Goal: Task Accomplishment & Management: Manage account settings

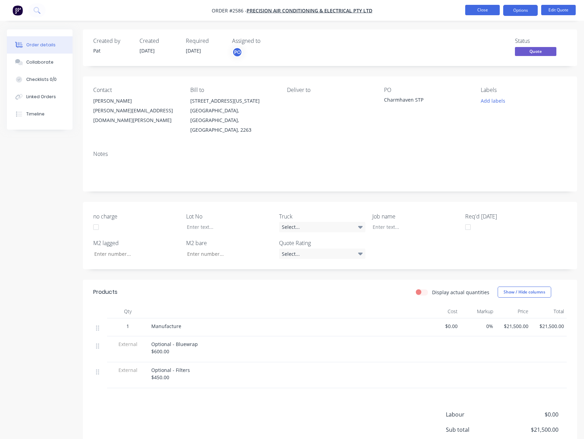
click at [483, 11] on button "Close" at bounding box center [482, 10] width 35 height 10
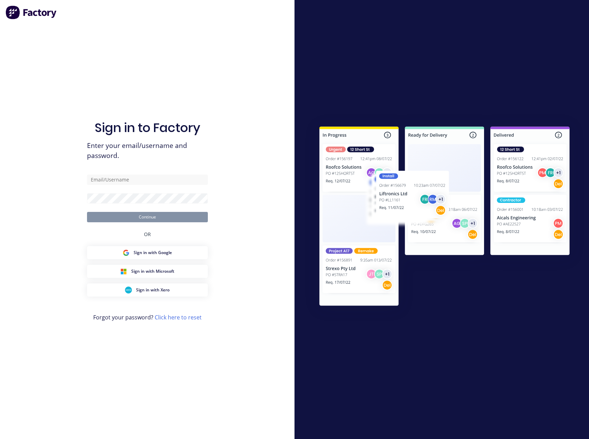
type input "[EMAIL_ADDRESS][DOMAIN_NAME]"
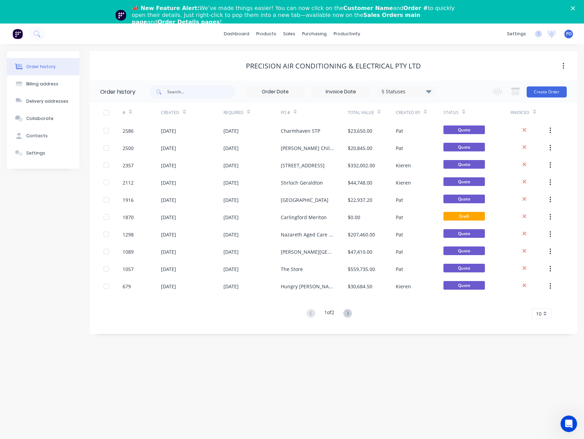
click at [575, 7] on polygon "Close" at bounding box center [573, 8] width 4 height 4
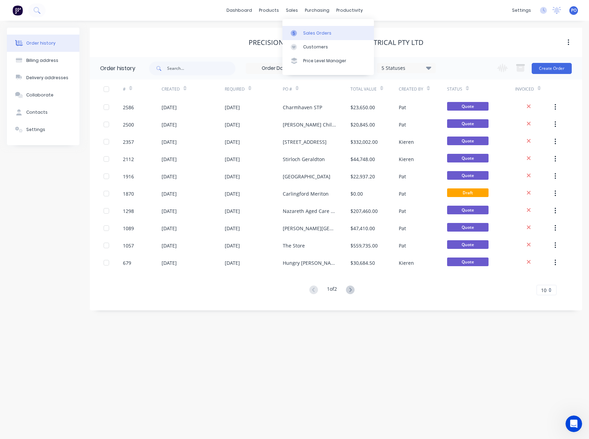
click at [304, 35] on div "Sales Orders" at bounding box center [317, 33] width 28 height 6
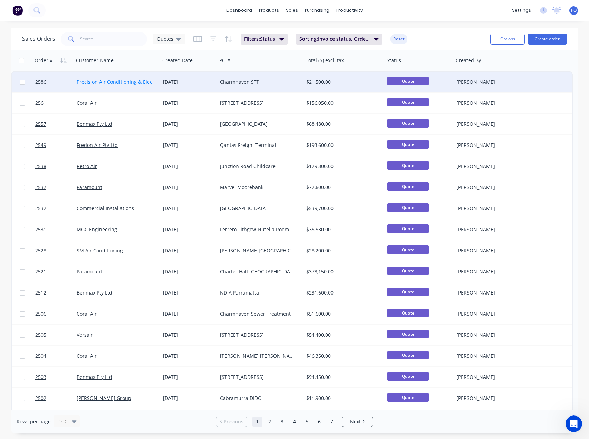
click at [125, 84] on link "Precision Air Conditioning & Electrical Pty Ltd" at bounding box center [129, 81] width 104 height 7
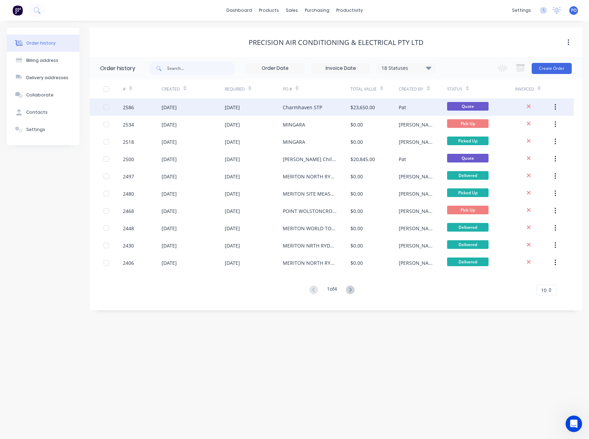
click at [351, 101] on div "$23,650.00" at bounding box center [374, 106] width 48 height 17
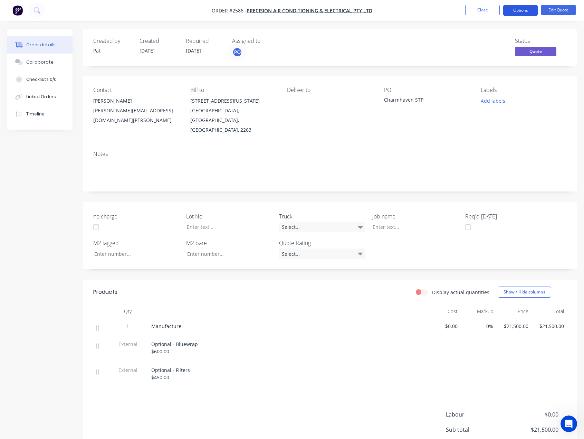
click at [525, 11] on button "Options" at bounding box center [520, 10] width 35 height 11
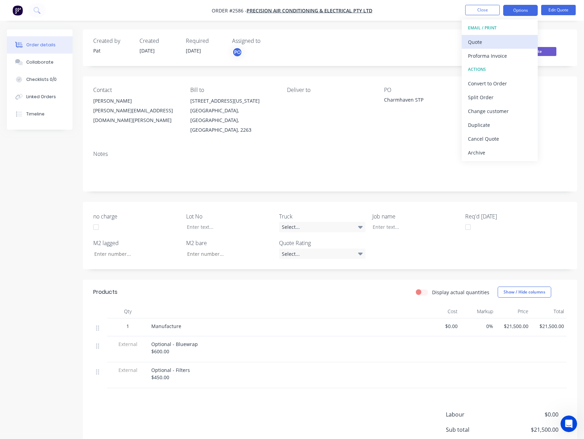
click at [526, 38] on div "Quote" at bounding box center [500, 42] width 64 height 10
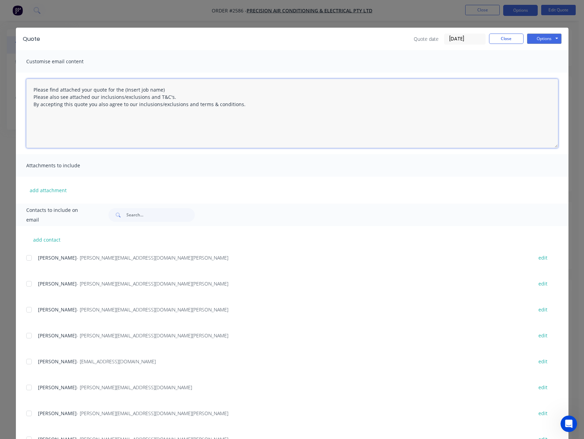
drag, startPoint x: 170, startPoint y: 88, endPoint x: 120, endPoint y: 88, distance: 49.4
click at [120, 88] on textarea "Please find attached your quote for the (Insert job name) Please also see attac…" at bounding box center [292, 113] width 532 height 69
click at [26, 279] on div at bounding box center [29, 284] width 14 height 14
type textarea "Please find attached your quote for the Charmhaven STP project. Please also see…"
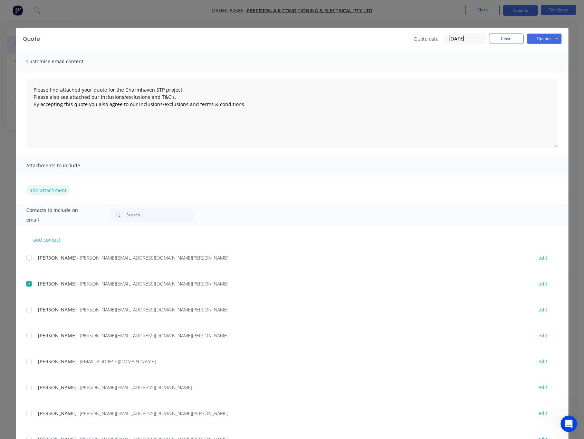
click at [41, 194] on button "add attachment" at bounding box center [48, 190] width 44 height 10
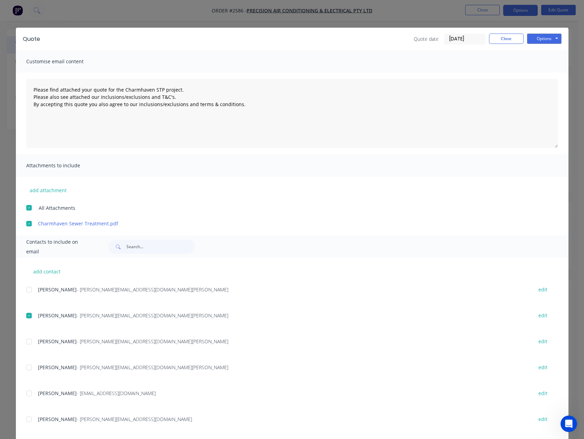
click at [49, 179] on div "add attachment All Attachments Charmhaven Sewer Treatment.pdf" at bounding box center [292, 201] width 552 height 50
click at [47, 165] on span "Attachments to include" at bounding box center [64, 166] width 76 height 10
click at [50, 189] on button "add attachment" at bounding box center [48, 190] width 44 height 10
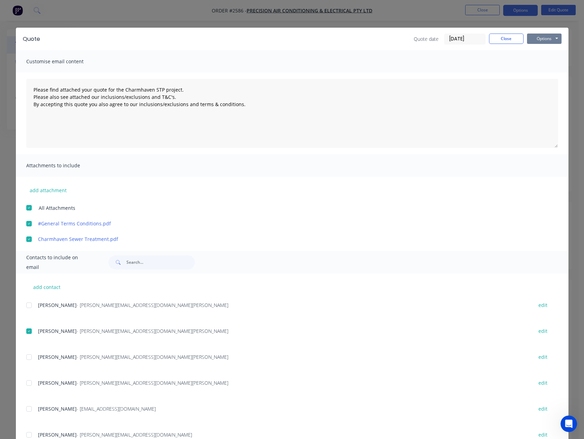
click at [556, 35] on button "Options" at bounding box center [544, 38] width 35 height 10
click at [545, 77] on button "Email" at bounding box center [549, 73] width 44 height 11
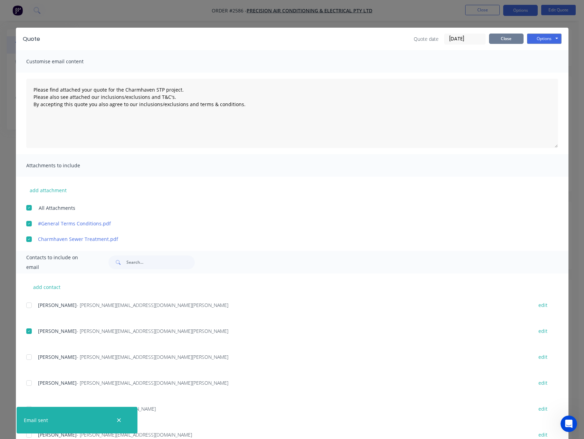
click at [512, 40] on button "Close" at bounding box center [506, 38] width 35 height 10
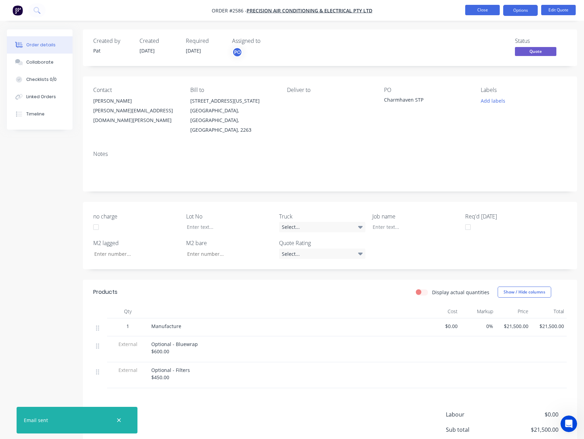
click at [483, 11] on button "Close" at bounding box center [482, 10] width 35 height 10
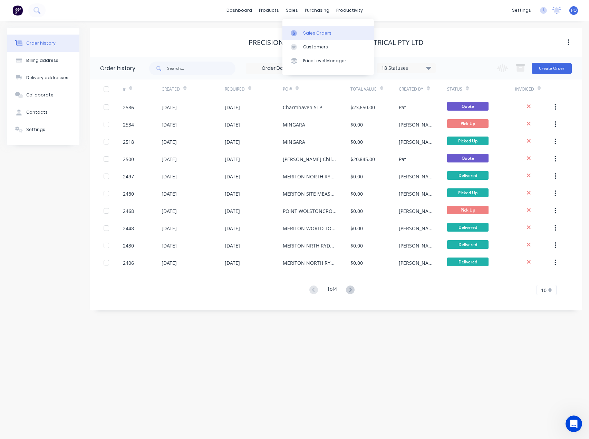
click at [303, 31] on div "Sales Orders" at bounding box center [317, 33] width 28 height 6
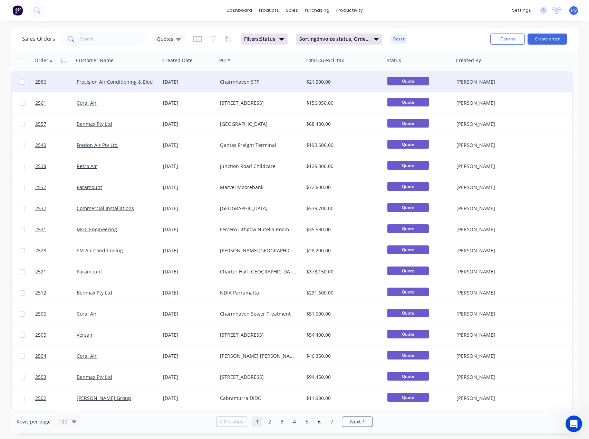
click at [266, 77] on div "Charmhaven STP" at bounding box center [260, 81] width 86 height 21
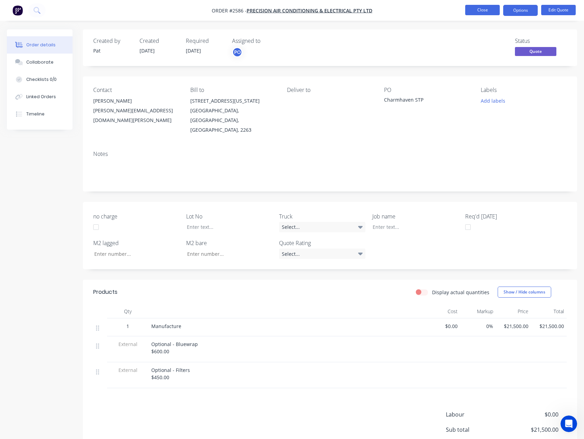
click at [478, 7] on button "Close" at bounding box center [482, 10] width 35 height 10
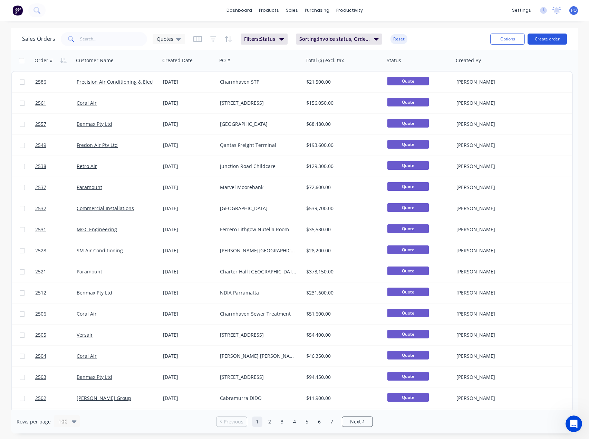
click at [559, 38] on button "Create order" at bounding box center [547, 38] width 39 height 11
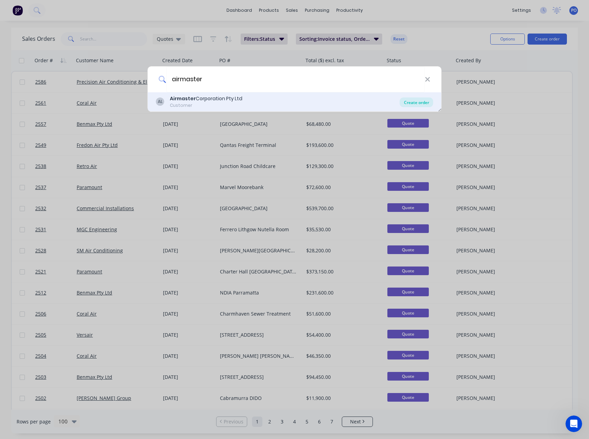
type input "airmaster"
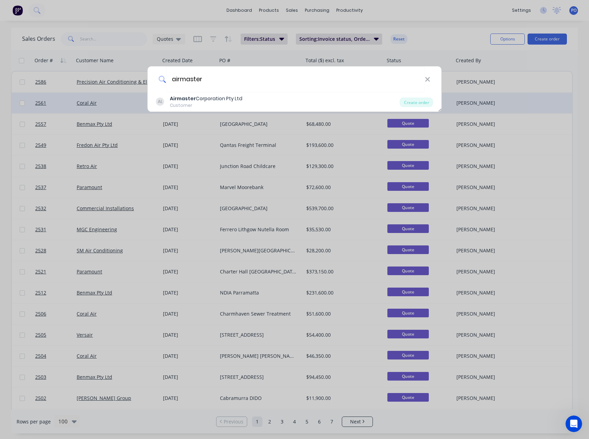
drag, startPoint x: 416, startPoint y: 99, endPoint x: 397, endPoint y: 101, distance: 19.4
click at [416, 99] on div "Create order" at bounding box center [416, 102] width 33 height 10
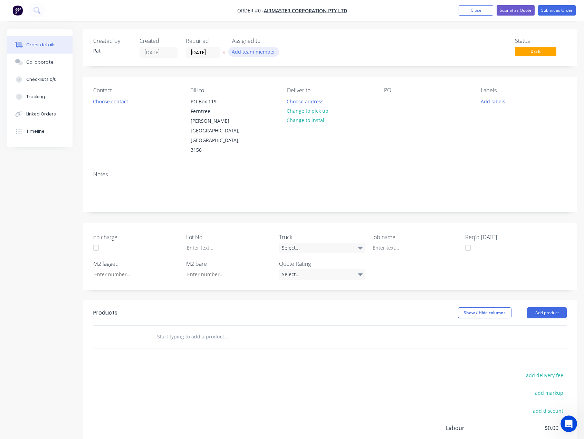
click at [272, 50] on button "Add team member" at bounding box center [253, 51] width 51 height 9
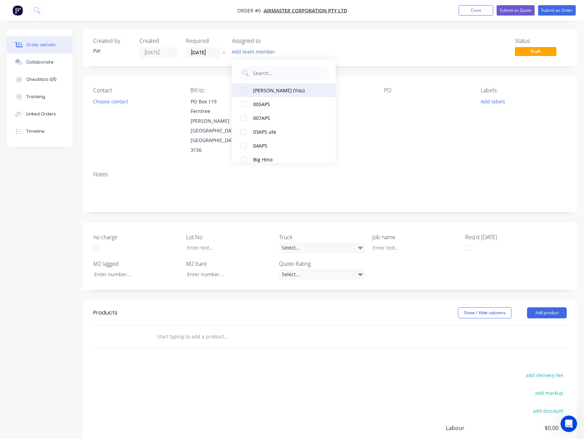
click at [268, 88] on div "[PERSON_NAME] (You)" at bounding box center [287, 90] width 69 height 7
click at [103, 99] on div "Order details Collaborate Checklists 0/0 Tracking Linked Orders Timeline Order …" at bounding box center [292, 276] width 584 height 495
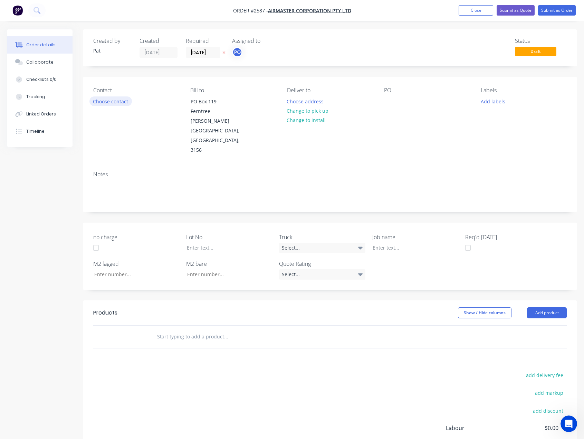
click at [103, 99] on button "Choose contact" at bounding box center [110, 100] width 42 height 9
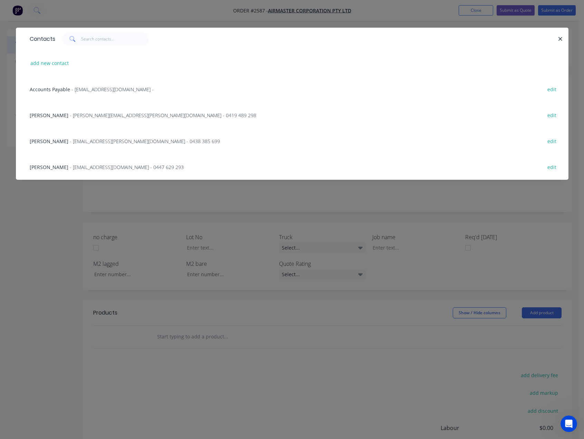
click at [68, 140] on span "[PERSON_NAME]" at bounding box center [49, 141] width 39 height 7
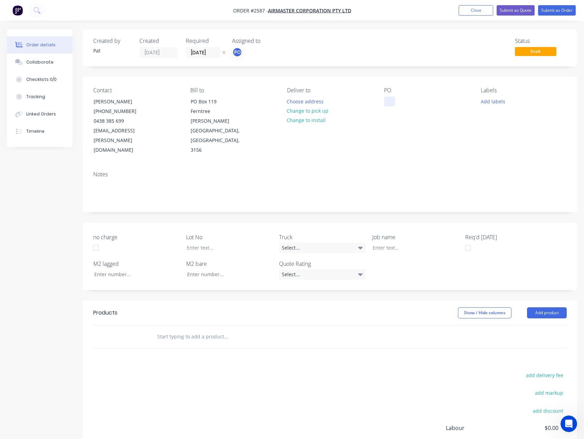
click at [387, 103] on div at bounding box center [389, 101] width 11 height 10
click at [551, 307] on button "Add product" at bounding box center [547, 312] width 40 height 11
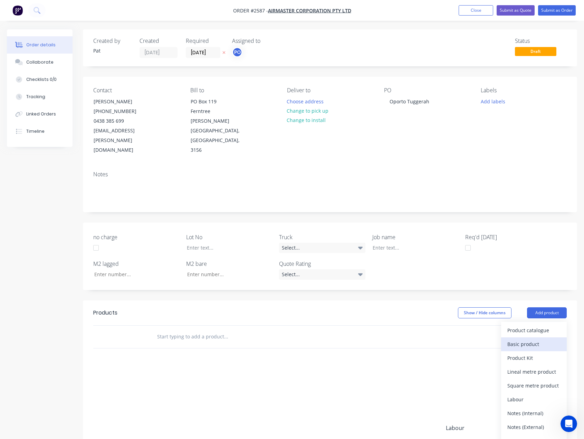
click at [537, 339] on div "Basic product" at bounding box center [533, 344] width 53 height 10
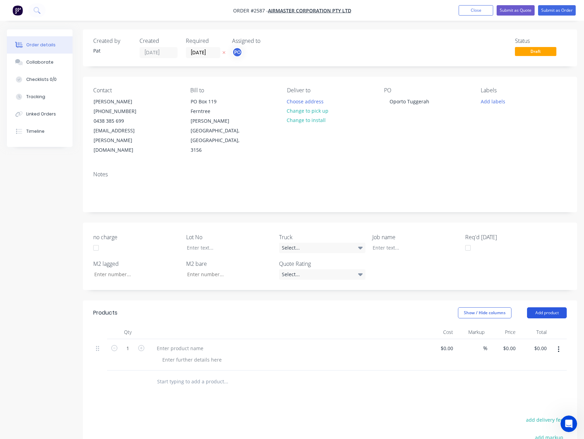
click at [538, 307] on button "Add product" at bounding box center [547, 312] width 40 height 11
drag, startPoint x: 535, startPoint y: 334, endPoint x: 535, endPoint y: 329, distance: 5.2
click at [535, 339] on div "Basic product" at bounding box center [533, 344] width 53 height 10
click at [539, 307] on button "Add product" at bounding box center [547, 312] width 40 height 11
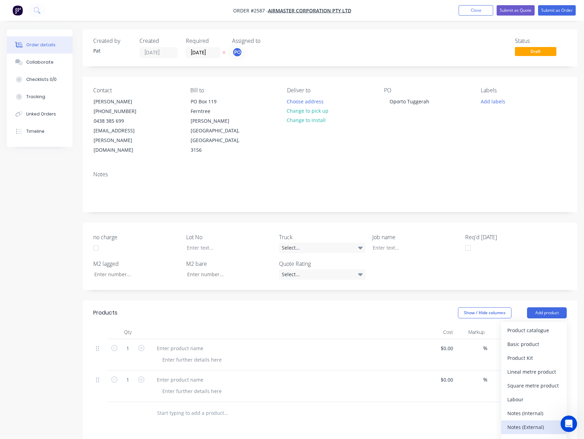
click at [539, 422] on div "Notes (External)" at bounding box center [533, 427] width 53 height 10
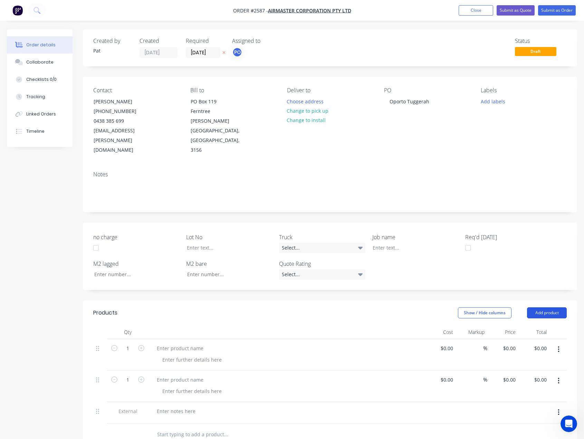
click at [551, 307] on button "Add product" at bounding box center [547, 312] width 40 height 11
click at [538, 422] on div "Notes (External)" at bounding box center [533, 427] width 53 height 10
click at [565, 307] on button "Add product" at bounding box center [547, 312] width 40 height 11
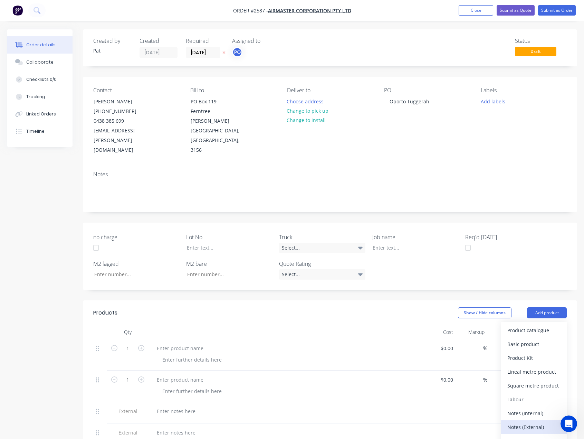
click at [536, 422] on div "Notes (External)" at bounding box center [533, 427] width 53 height 10
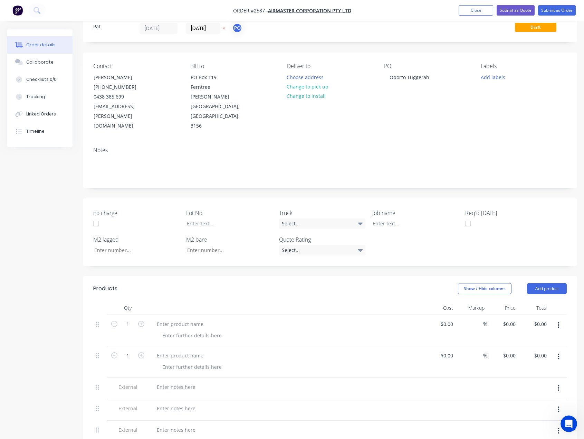
scroll to position [104, 0]
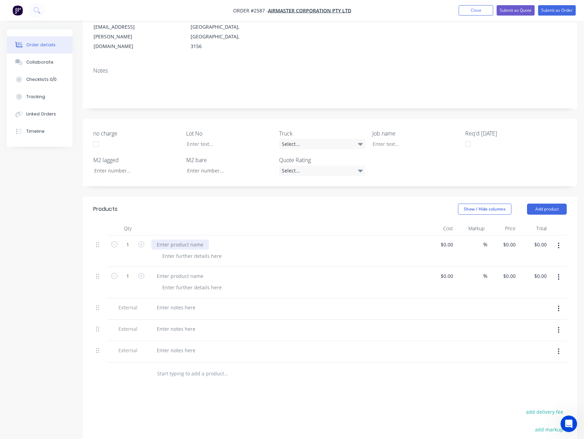
click at [175, 239] on div at bounding box center [180, 244] width 58 height 10
click at [179, 271] on div at bounding box center [180, 276] width 58 height 10
click at [174, 302] on div at bounding box center [176, 307] width 50 height 10
click at [171, 335] on div at bounding box center [286, 337] width 276 height 21
click at [174, 327] on div at bounding box center [286, 337] width 276 height 21
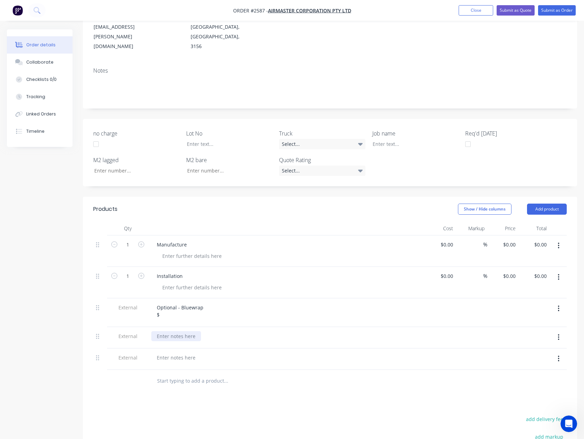
click at [173, 331] on div at bounding box center [176, 336] width 50 height 10
click at [173, 359] on div at bounding box center [176, 364] width 50 height 10
click at [545, 239] on input "0.00" at bounding box center [541, 244] width 16 height 10
type input "17150"
type input "$17,150.00"
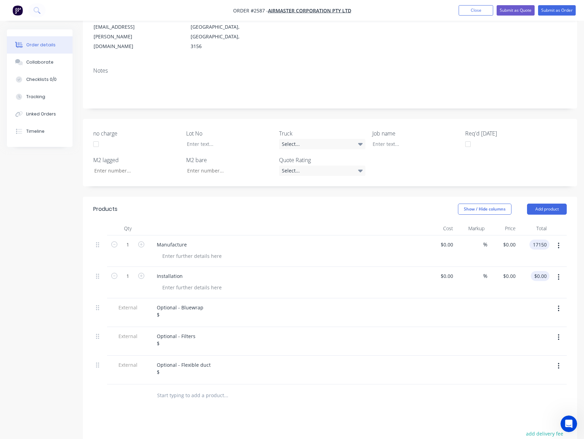
type input "$17,150.00"
click at [546, 271] on input "0.00" at bounding box center [541, 276] width 16 height 10
type input "26950"
type input "$26,950.00"
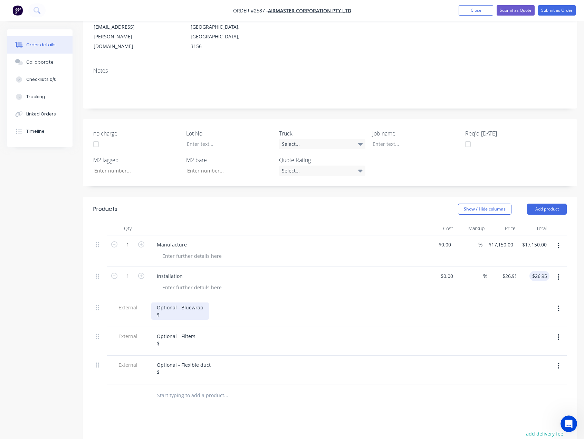
click at [174, 305] on div "Optional - Bluewrap $" at bounding box center [180, 310] width 58 height 17
click at [174, 331] on div "Optional - Filters $" at bounding box center [176, 339] width 50 height 17
click at [175, 360] on div "Optional - Flexible duct $" at bounding box center [183, 367] width 65 height 17
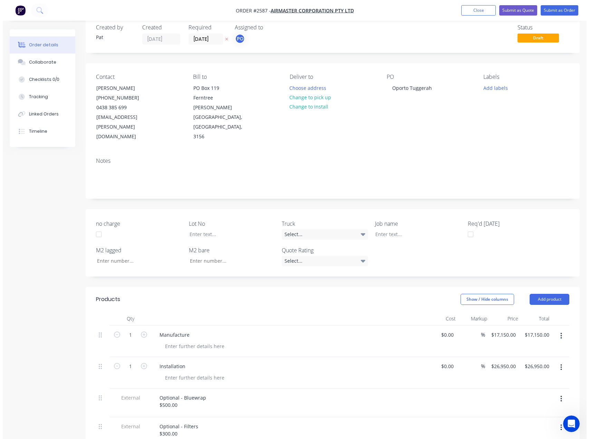
scroll to position [0, 0]
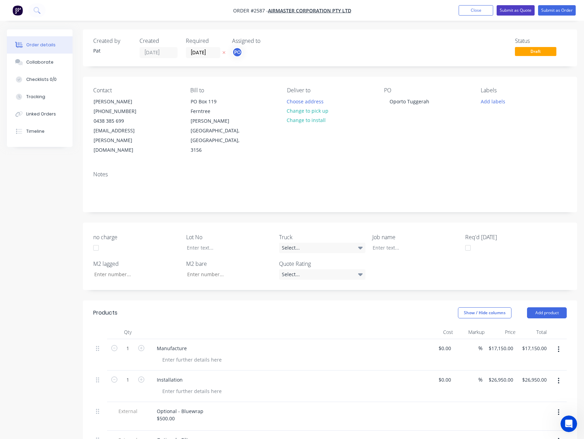
click at [510, 13] on button "Submit as Quote" at bounding box center [516, 10] width 38 height 10
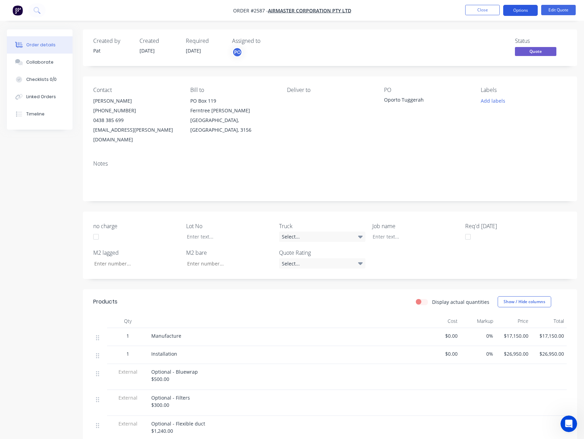
click at [513, 9] on button "Options" at bounding box center [520, 10] width 35 height 11
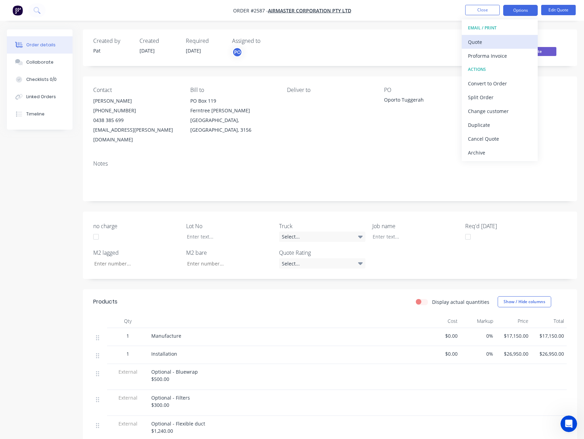
click at [501, 37] on button "Quote" at bounding box center [500, 42] width 76 height 14
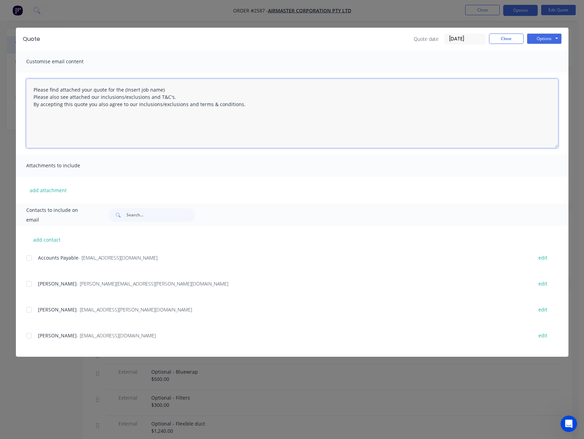
drag, startPoint x: 173, startPoint y: 87, endPoint x: 123, endPoint y: 90, distance: 49.5
click at [123, 90] on textarea "Please find attached your quote for the (Insert job name) Please also see attac…" at bounding box center [292, 113] width 532 height 69
drag, startPoint x: 157, startPoint y: 94, endPoint x: 157, endPoint y: 90, distance: 3.5
drag, startPoint x: 157, startPoint y: 90, endPoint x: 137, endPoint y: 132, distance: 46.0
click at [137, 132] on textarea "Please find attached your quote for the Oporto Tuggerah project. Please also se…" at bounding box center [292, 113] width 532 height 69
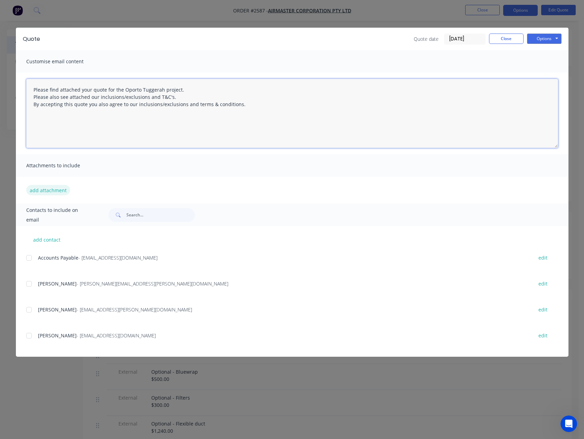
type textarea "Please find attached your quote for the Oporto Tuggerah project. Please also se…"
click at [55, 189] on button "add attachment" at bounding box center [48, 190] width 44 height 10
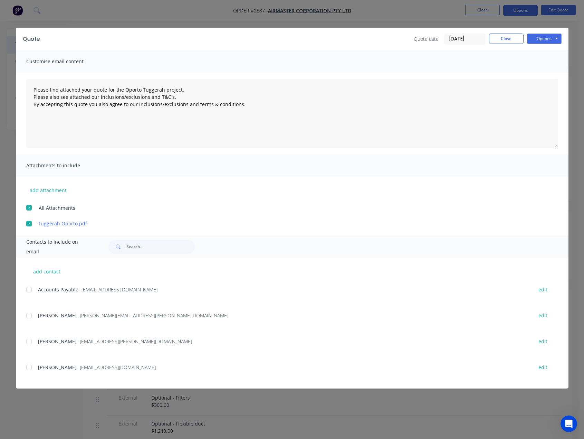
click at [57, 183] on div "add attachment All Attachments Tuggerah Oporto.pdf" at bounding box center [292, 201] width 552 height 50
click at [57, 185] on button "add attachment" at bounding box center [48, 190] width 44 height 10
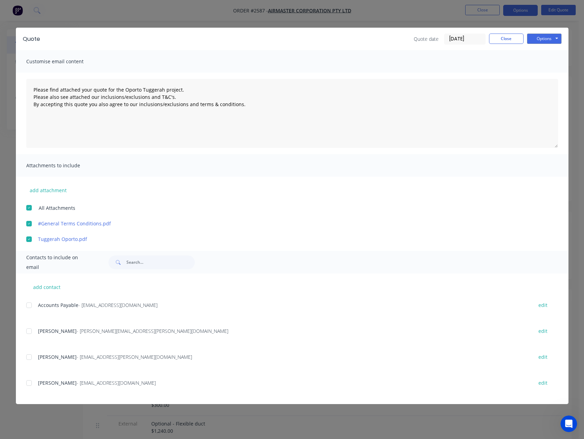
click at [27, 361] on div at bounding box center [29, 357] width 14 height 14
click at [549, 39] on button "Options" at bounding box center [544, 38] width 35 height 10
click at [556, 71] on button "Email" at bounding box center [549, 73] width 44 height 11
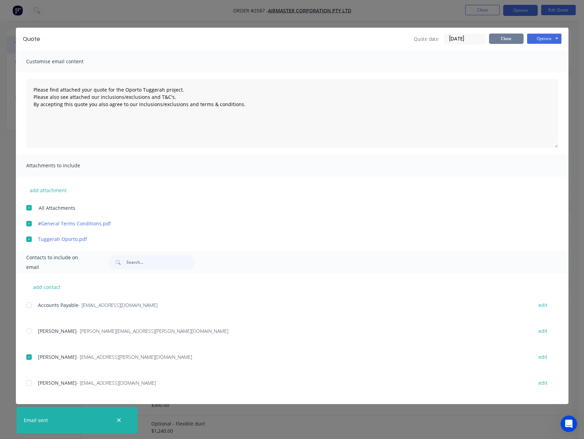
click at [516, 39] on button "Close" at bounding box center [506, 38] width 35 height 10
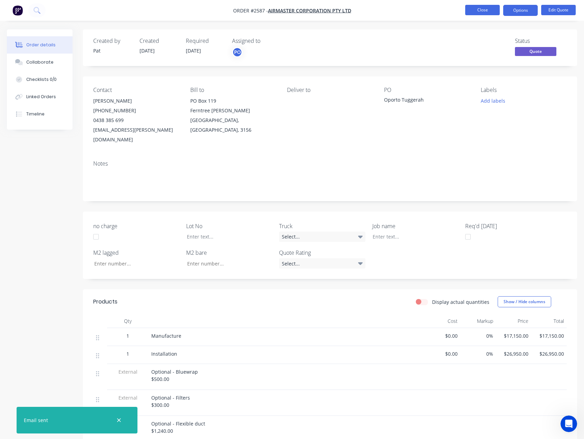
click at [486, 10] on button "Close" at bounding box center [482, 10] width 35 height 10
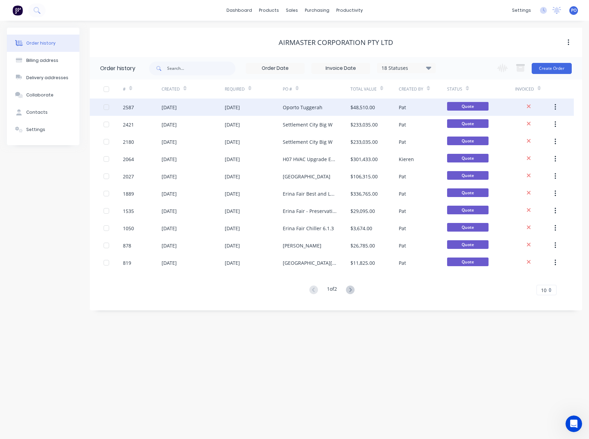
click at [268, 110] on div "[DATE]" at bounding box center [254, 106] width 58 height 17
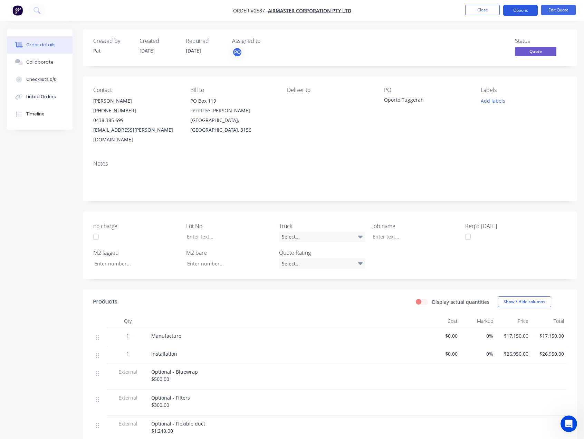
click at [517, 13] on button "Options" at bounding box center [520, 10] width 35 height 11
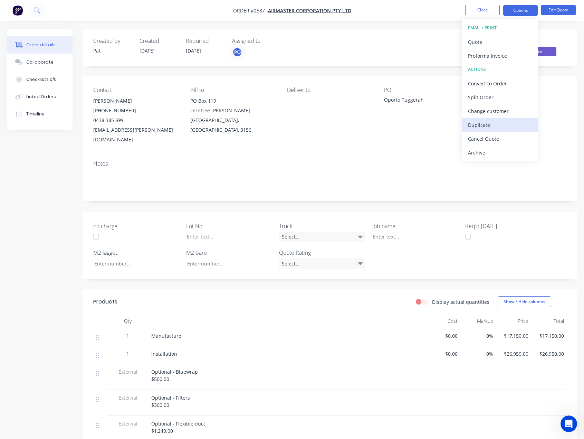
click at [497, 124] on div "Duplicate" at bounding box center [500, 125] width 64 height 10
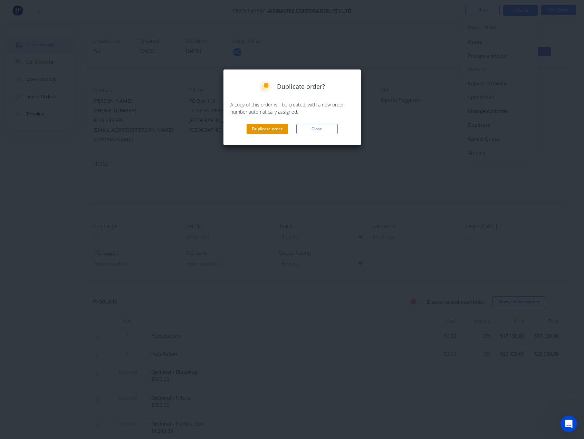
click at [251, 126] on button "Duplicate order" at bounding box center [267, 129] width 41 height 10
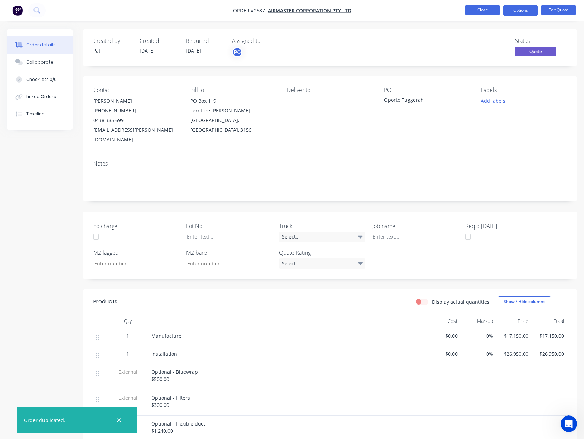
click at [474, 14] on button "Close" at bounding box center [482, 10] width 35 height 10
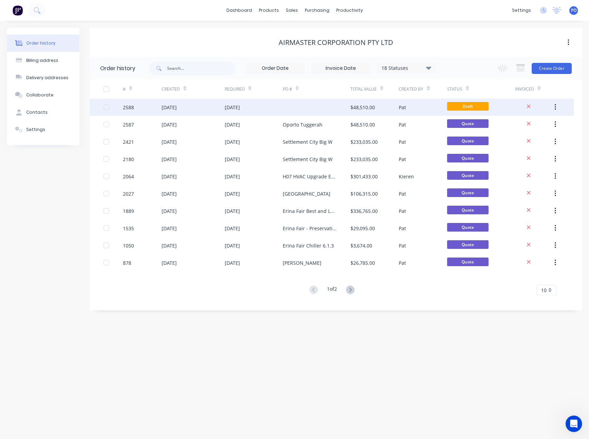
click at [308, 106] on div at bounding box center [317, 106] width 68 height 17
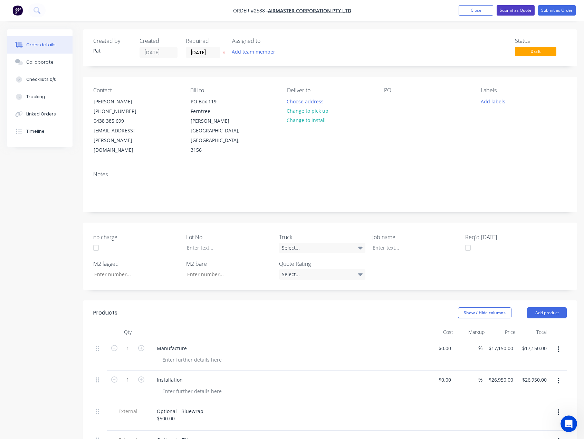
click at [506, 9] on button "Submit as Quote" at bounding box center [516, 10] width 38 height 10
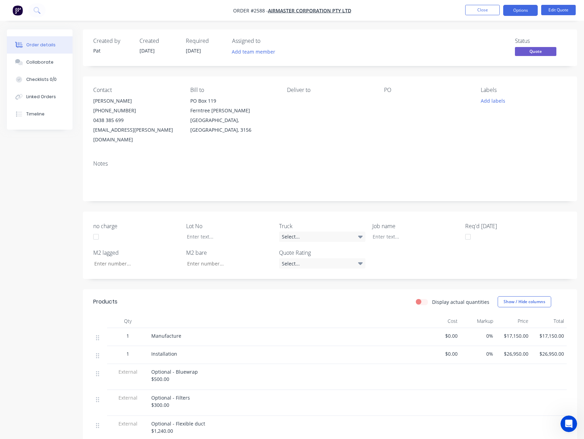
click at [513, 12] on button "Options" at bounding box center [520, 10] width 35 height 11
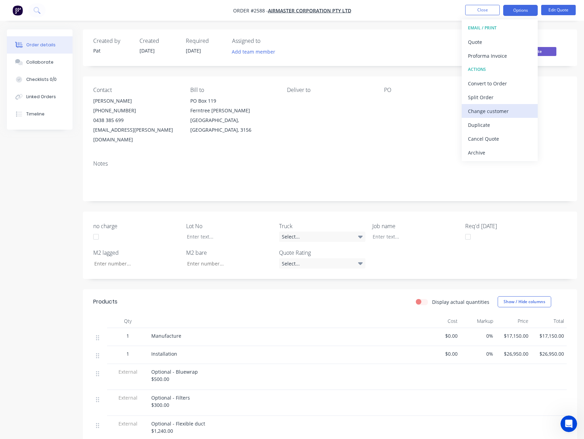
click at [492, 116] on div "Change customer" at bounding box center [500, 111] width 64 height 10
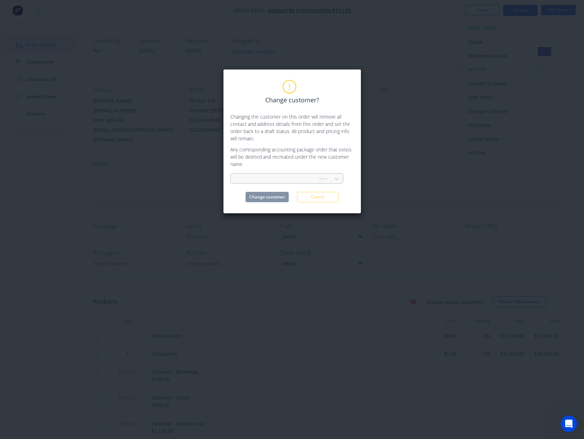
click at [254, 180] on div at bounding box center [275, 178] width 78 height 9
type input "bailair"
click at [256, 193] on div "Bailair Pty Ltd" at bounding box center [286, 193] width 113 height 13
click at [266, 196] on button "Change customer" at bounding box center [267, 197] width 43 height 10
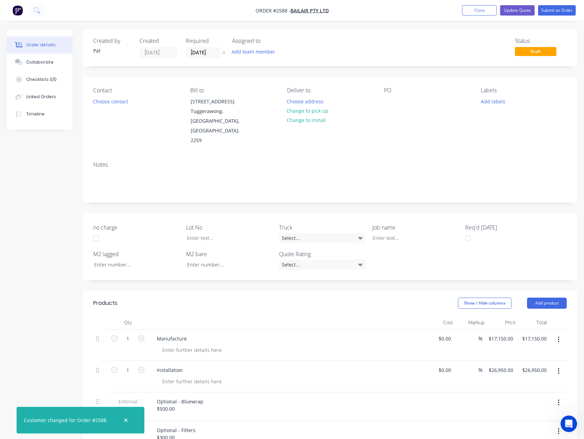
click at [281, 54] on div "Add team member" at bounding box center [266, 52] width 69 height 10
click at [271, 53] on button "Add team member" at bounding box center [253, 51] width 51 height 9
click at [253, 51] on button "Add team member" at bounding box center [253, 51] width 51 height 9
drag, startPoint x: 264, startPoint y: 84, endPoint x: 253, endPoint y: 91, distance: 13.5
click at [264, 84] on button "[PERSON_NAME] (You)" at bounding box center [284, 90] width 104 height 14
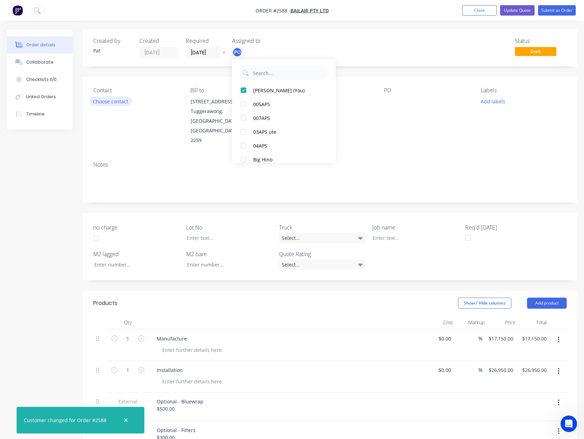
click at [113, 100] on button "Choose contact" at bounding box center [110, 100] width 42 height 9
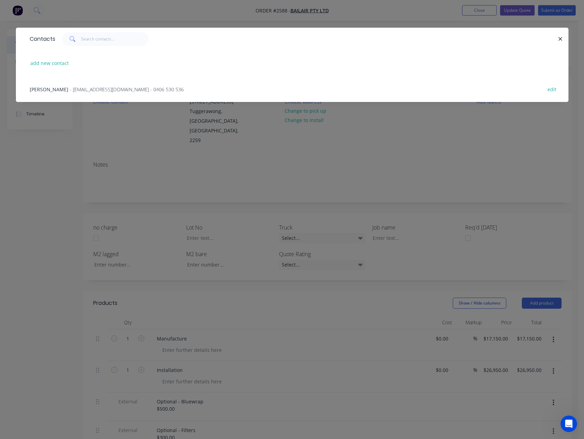
click at [81, 90] on span "- [EMAIL_ADDRESS][DOMAIN_NAME] - 0406 530 536" at bounding box center [127, 89] width 114 height 7
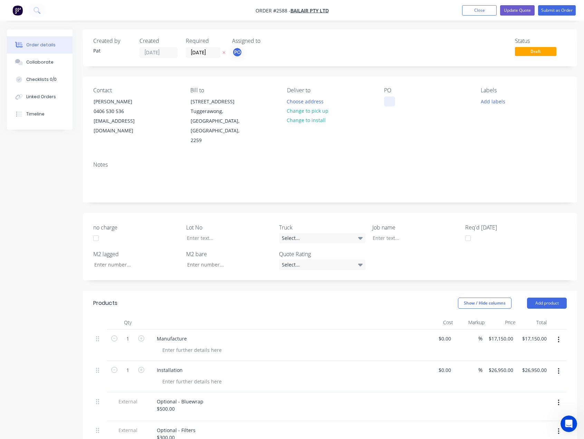
click at [389, 102] on div at bounding box center [389, 101] width 11 height 10
click at [520, 12] on button "Update Quote" at bounding box center [517, 10] width 35 height 10
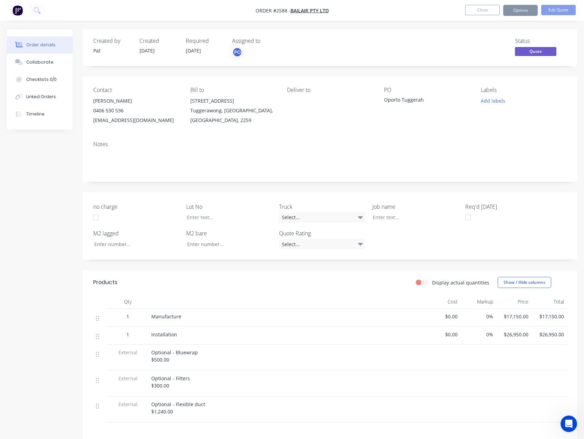
click at [520, 12] on button "Options" at bounding box center [520, 10] width 35 height 11
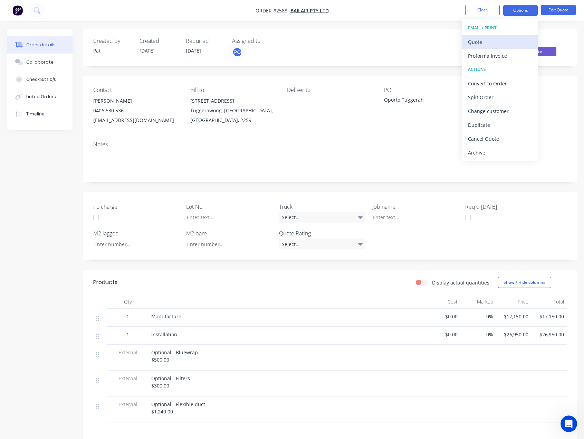
click at [489, 42] on div "Quote" at bounding box center [500, 42] width 64 height 10
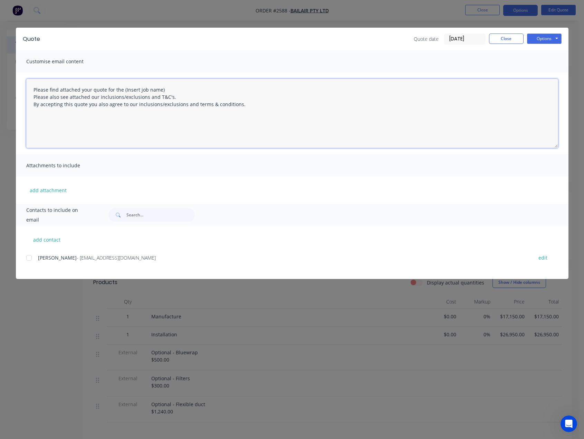
drag, startPoint x: 174, startPoint y: 87, endPoint x: 122, endPoint y: 89, distance: 51.8
click at [122, 89] on textarea "Please find attached your quote for the (Insert job name) Please also see attac…" at bounding box center [292, 113] width 532 height 69
click at [31, 256] on div at bounding box center [29, 258] width 14 height 14
type textarea "Please find attached your quote for the Oporto Tuggerah project. Please also se…"
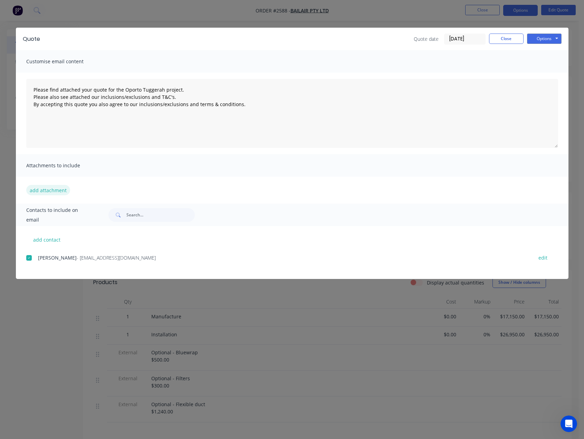
click at [46, 192] on button "add attachment" at bounding box center [48, 190] width 44 height 10
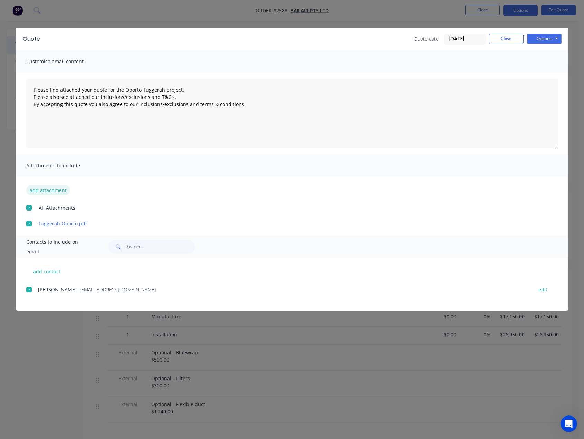
click at [56, 192] on button "add attachment" at bounding box center [48, 190] width 44 height 10
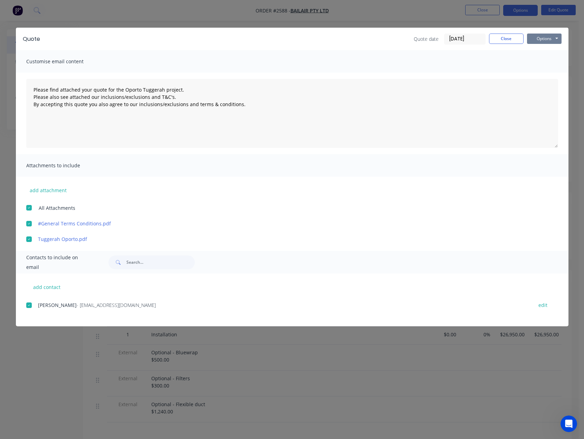
click at [548, 42] on button "Options" at bounding box center [544, 38] width 35 height 10
click at [549, 68] on button "Email" at bounding box center [549, 73] width 44 height 11
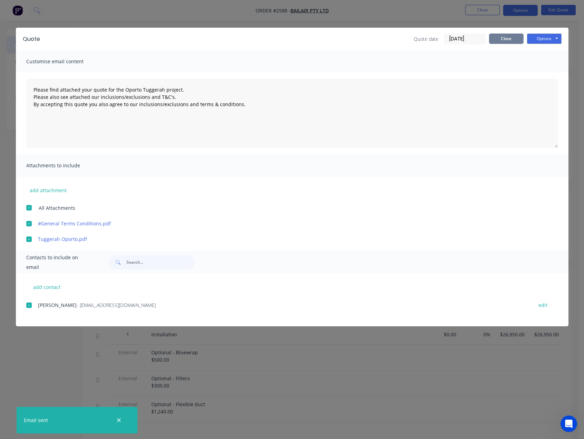
click at [511, 43] on button "Close" at bounding box center [506, 38] width 35 height 10
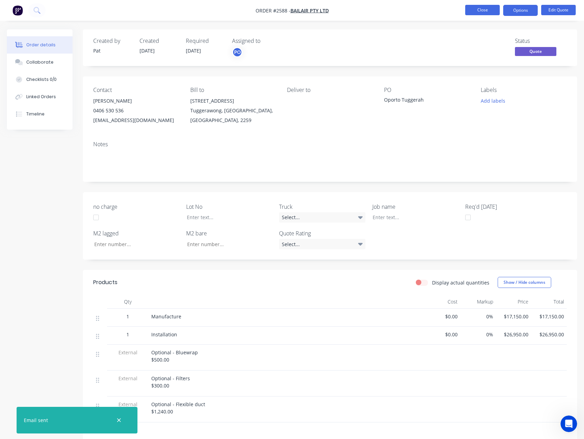
click at [493, 12] on button "Close" at bounding box center [482, 10] width 35 height 10
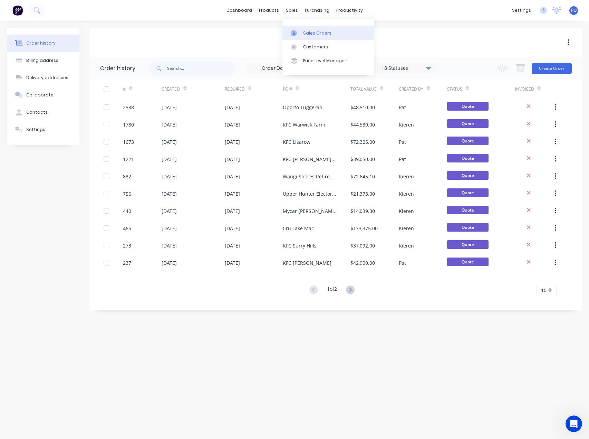
click at [309, 32] on div "Sales Orders" at bounding box center [317, 33] width 28 height 6
